Goal: Use online tool/utility: Use online tool/utility

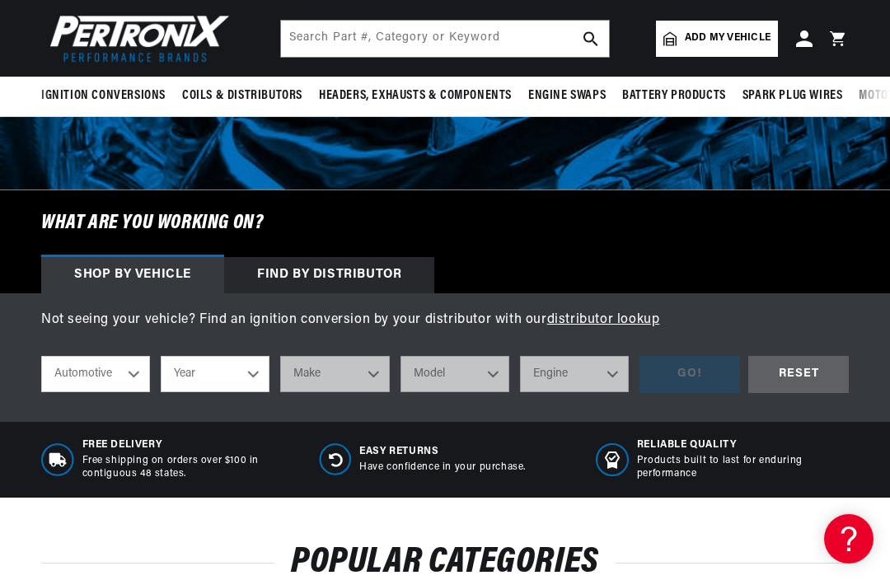
scroll to position [0, 616]
click at [93, 369] on select "Automotive Agricultural Industrial Marine Motorcycle" at bounding box center [95, 374] width 109 height 36
click at [190, 374] on select "Year [DATE] 2021 2020 2019 2018 2017 2016 2015 2014 2013 2012 2011 2010 2009 20…" at bounding box center [215, 374] width 109 height 36
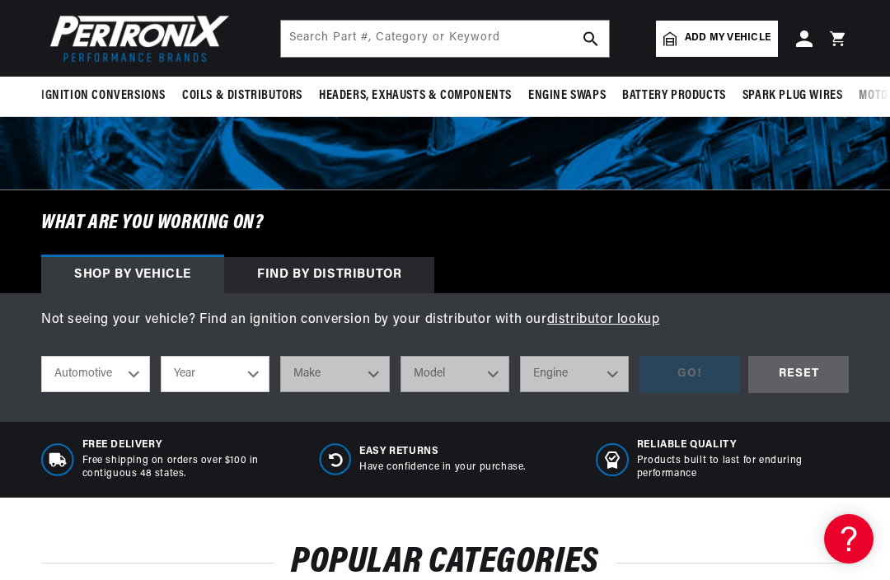
select select "1962"
click at [311, 368] on select "Make Alfa Romeo American Motors Aston [PERSON_NAME][GEOGRAPHIC_DATA] [PERSON_NA…" at bounding box center [334, 374] width 109 height 36
select select "Chevrolet"
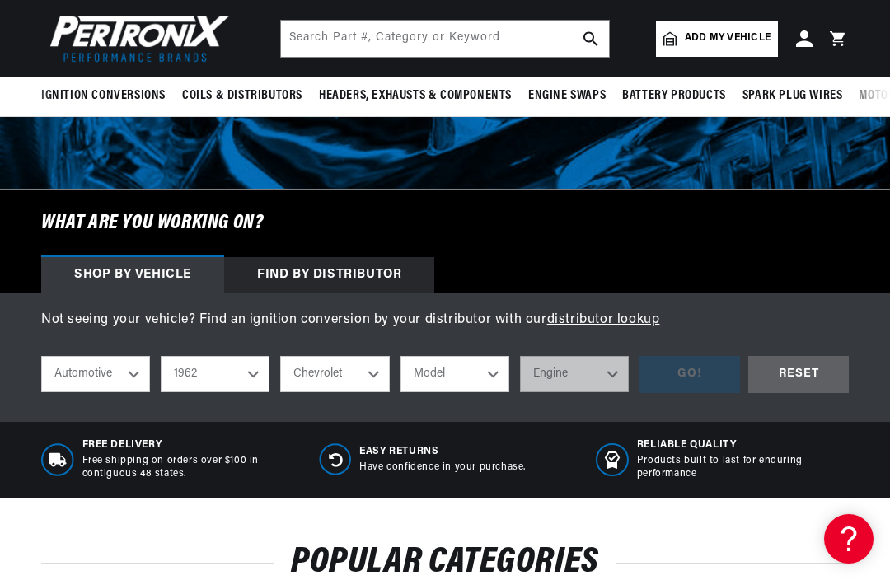
click at [433, 364] on select "Model [GEOGRAPHIC_DATA] [GEOGRAPHIC_DATA] C10 Pickup C20 Pickup C30 Pickup C40 …" at bounding box center [455, 374] width 109 height 36
select select "Impala"
click at [602, 380] on select "Engine 6.5L 6.6L 7.0L 7.4L 235cid / 3.9L 283cid / 4.6L 305cid / 5.0L 327cid / 5…" at bounding box center [574, 374] width 109 height 36
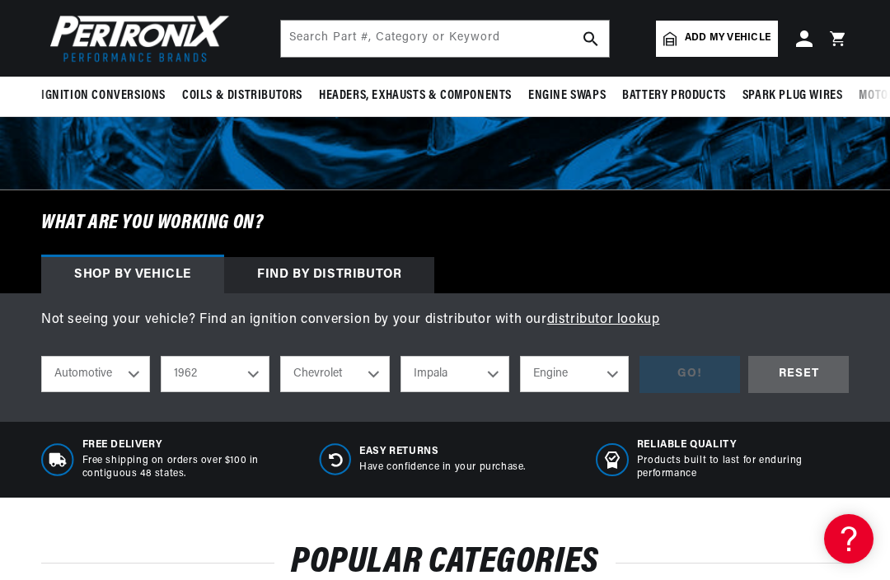
select select "283cid-4.6L"
click at [690, 359] on div "GO!" at bounding box center [690, 374] width 101 height 37
